Goal: Information Seeking & Learning: Learn about a topic

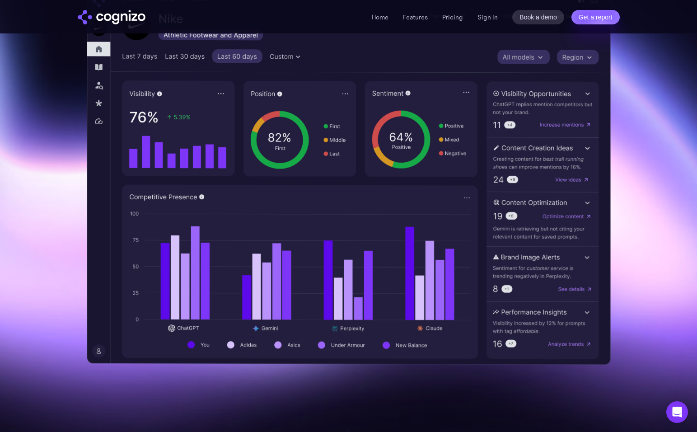
scroll to position [361, 0]
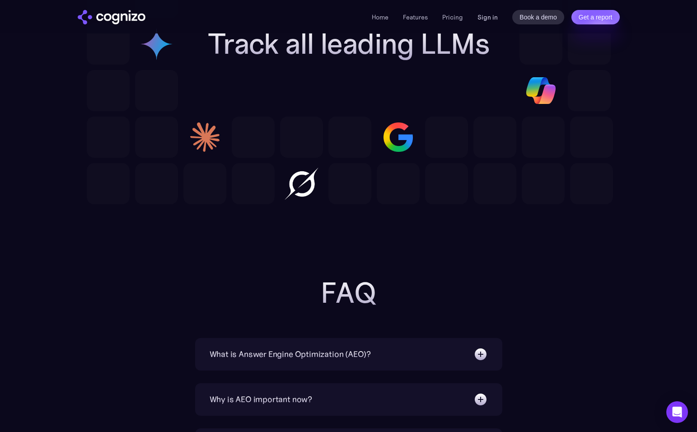
scroll to position [2124, 0]
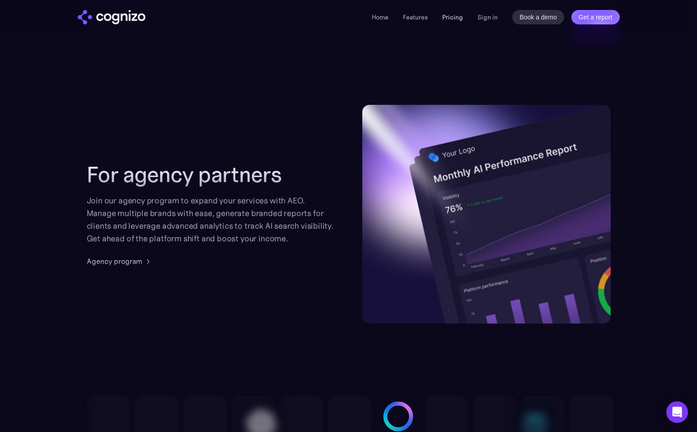
click at [455, 19] on link "Pricing" at bounding box center [452, 17] width 21 height 8
